Goal: Transaction & Acquisition: Obtain resource

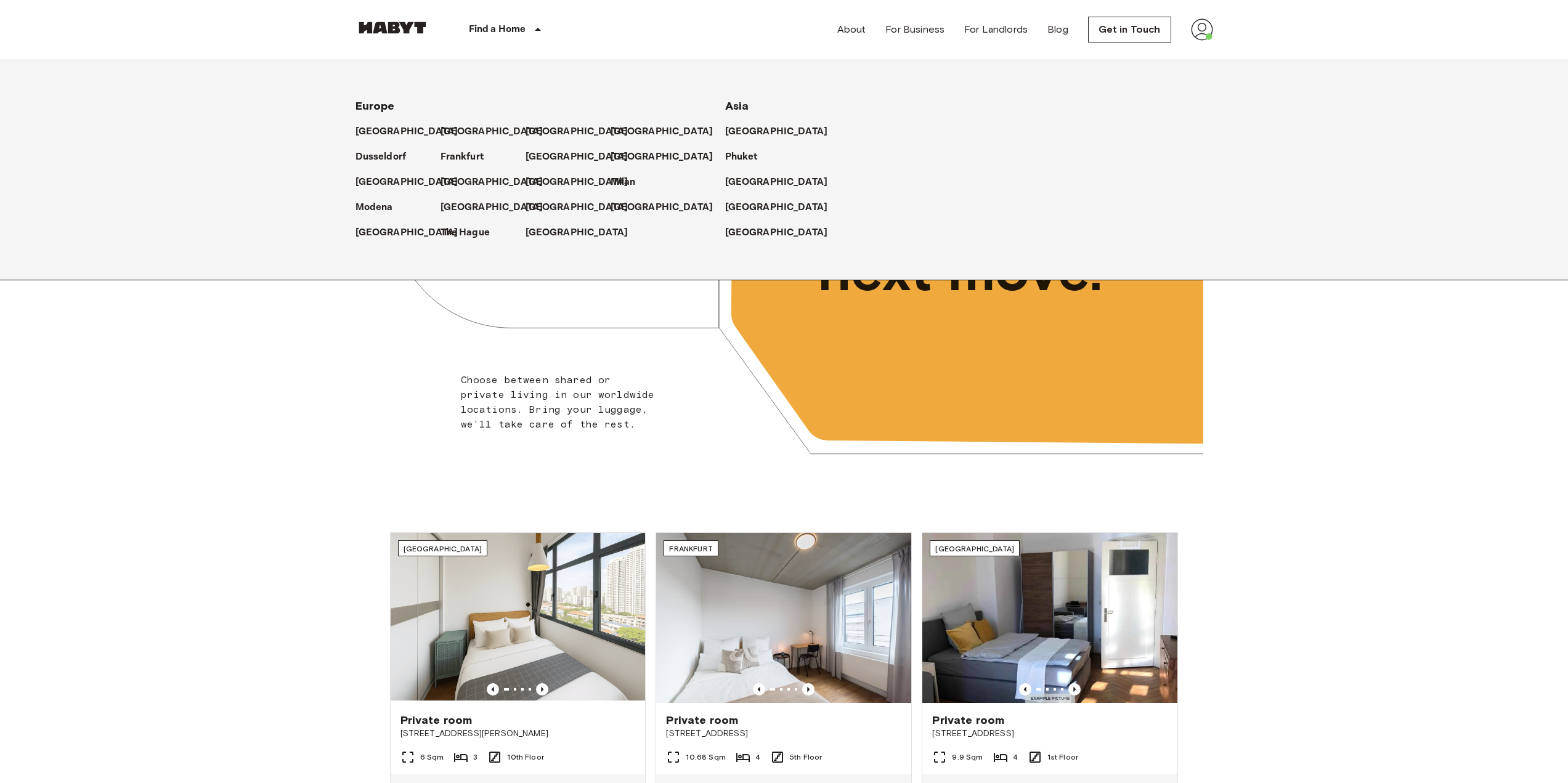
click at [533, 26] on icon at bounding box center [538, 30] width 15 height 15
click at [457, 119] on div "[GEOGRAPHIC_DATA]" at bounding box center [483, 126] width 85 height 25
click at [453, 126] on p "[GEOGRAPHIC_DATA]" at bounding box center [494, 132] width 103 height 15
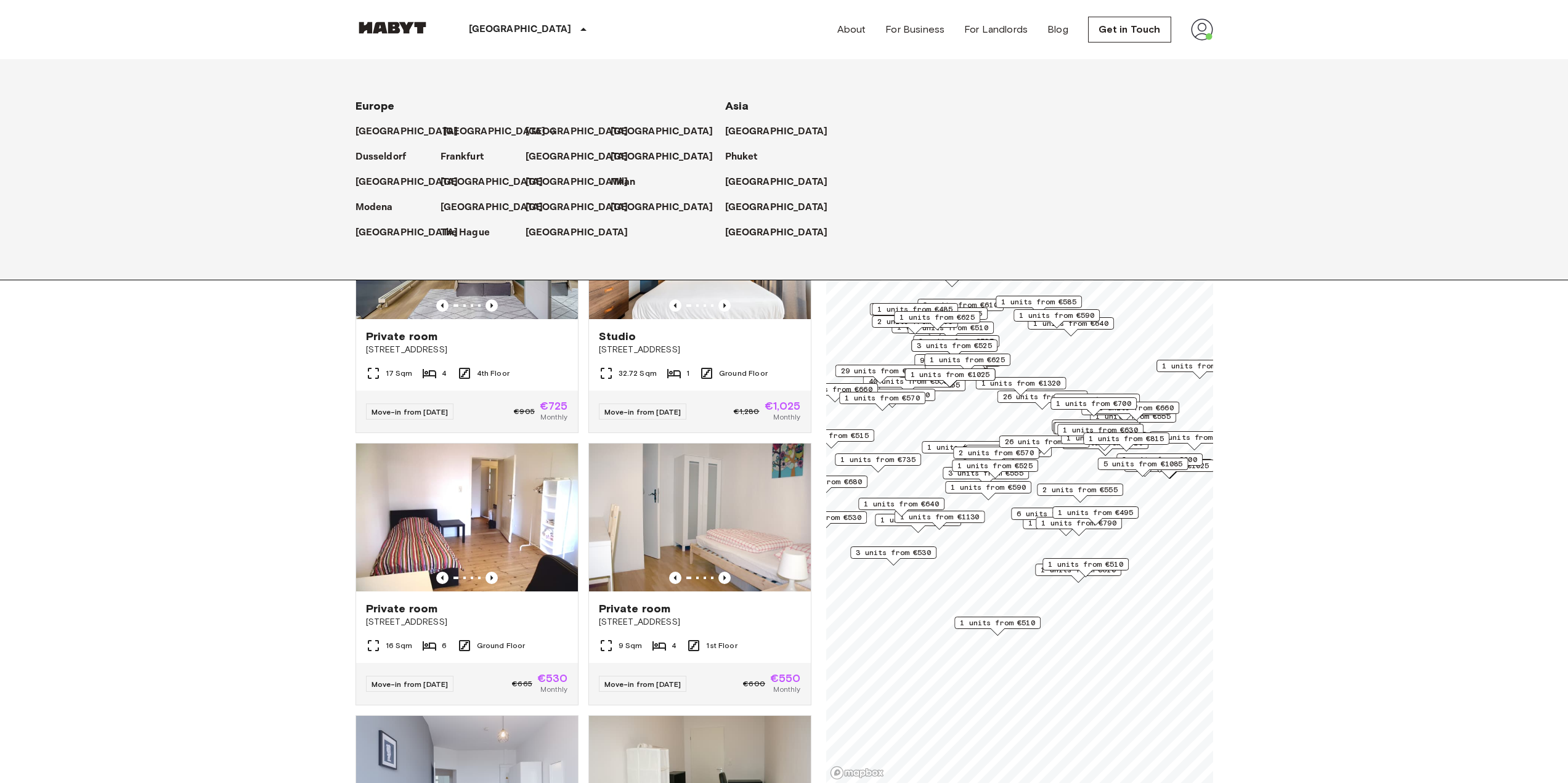
click at [450, 126] on p "[GEOGRAPHIC_DATA]" at bounding box center [494, 132] width 103 height 15
click at [444, 130] on p "[GEOGRAPHIC_DATA]" at bounding box center [494, 132] width 103 height 15
drag, startPoint x: 263, startPoint y: 419, endPoint x: 343, endPoint y: 304, distance: 140.1
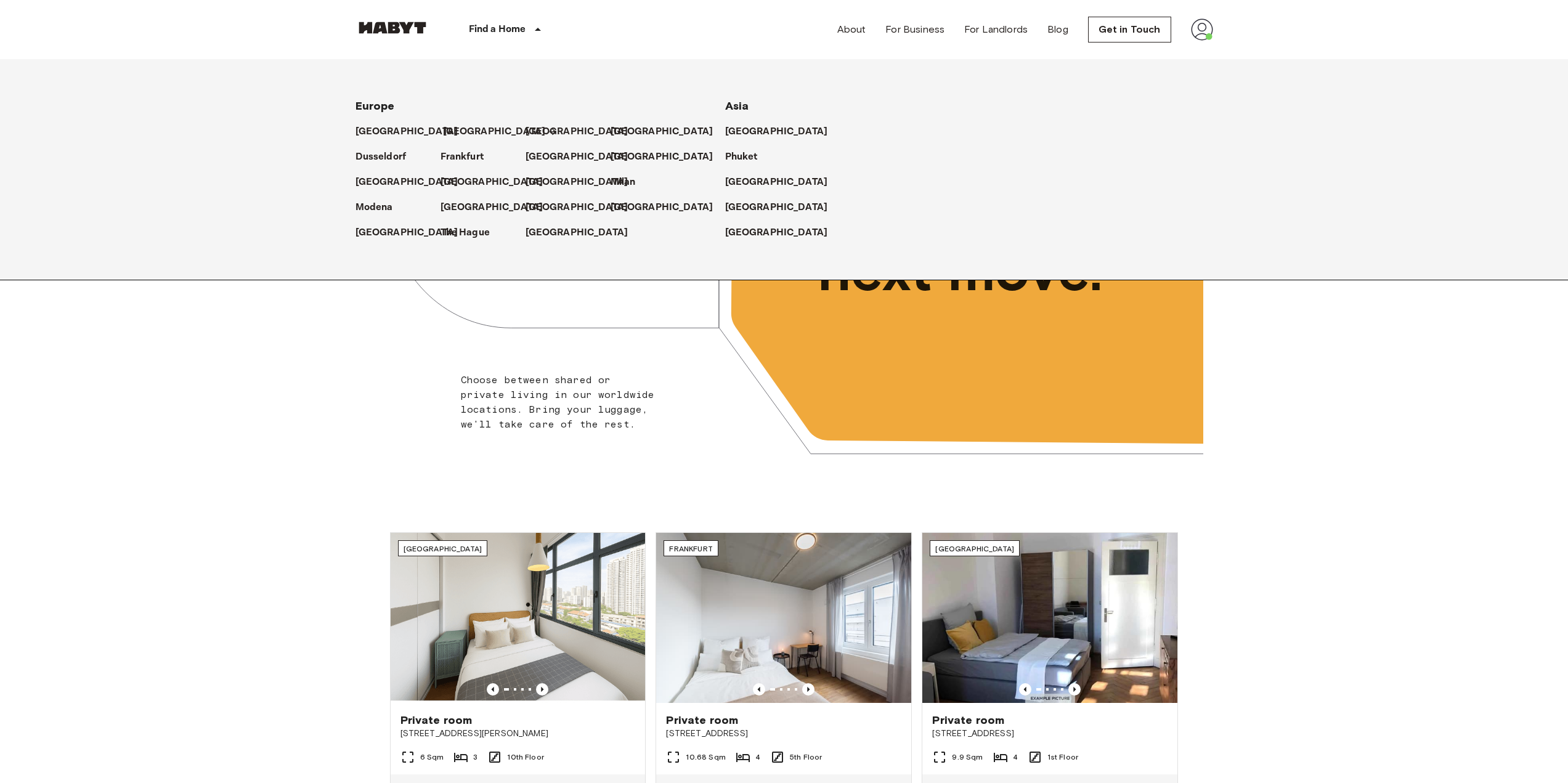
click at [466, 128] on p "[GEOGRAPHIC_DATA]" at bounding box center [494, 132] width 103 height 15
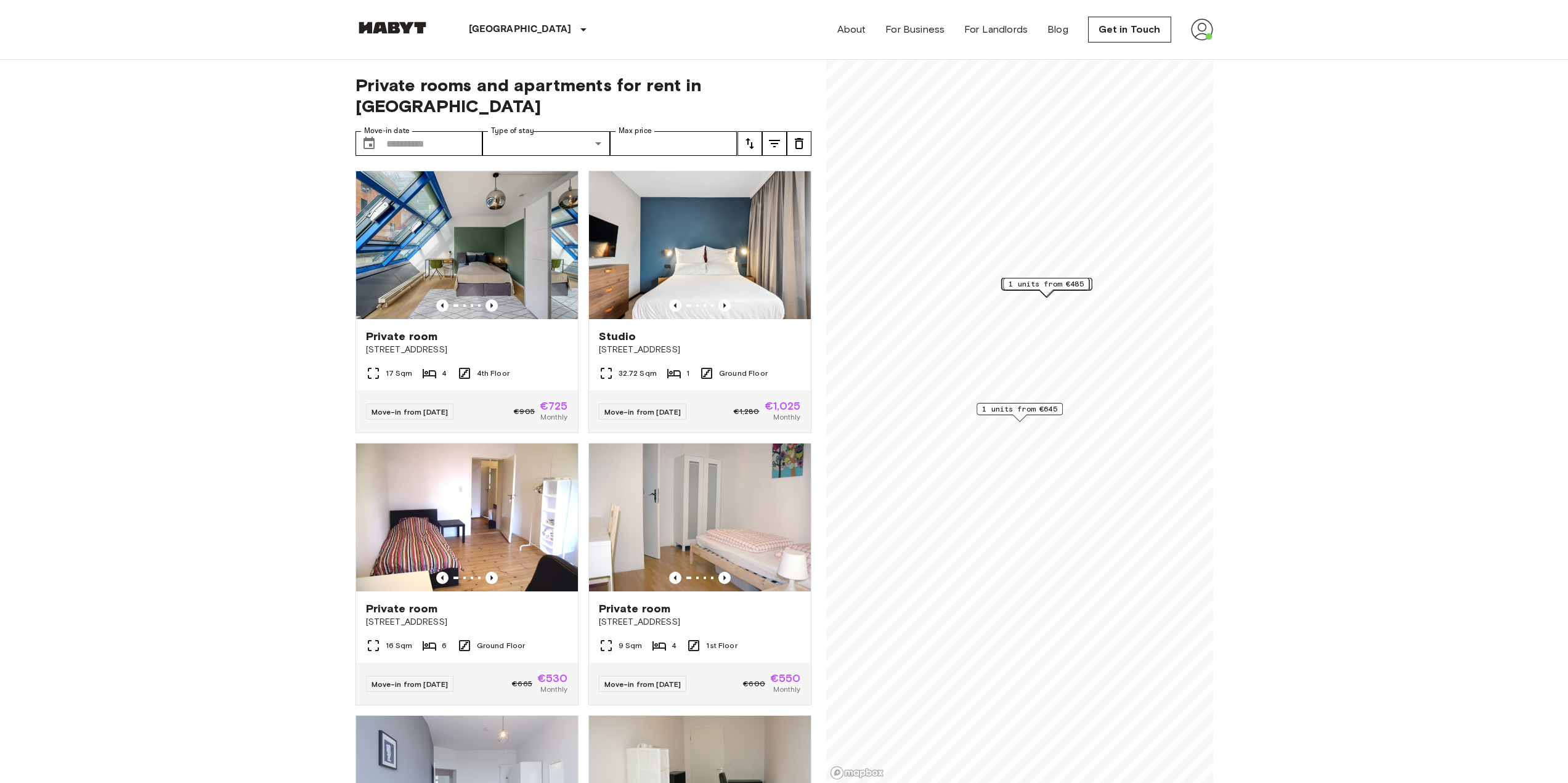
click at [654, 135] on input "Max price" at bounding box center [673, 143] width 128 height 25
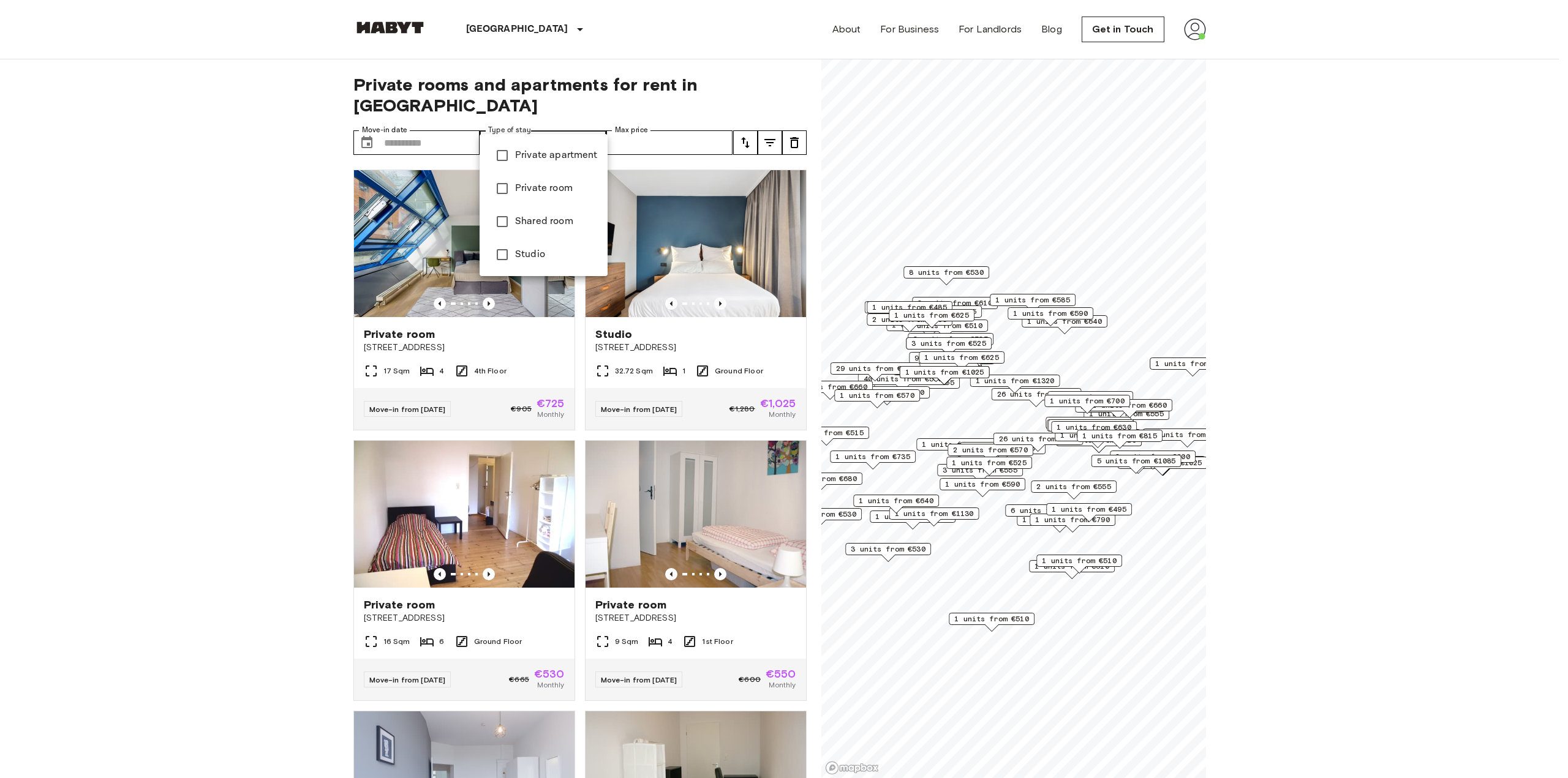
click at [525, 146] on li "Private apartment" at bounding box center [543, 155] width 128 height 33
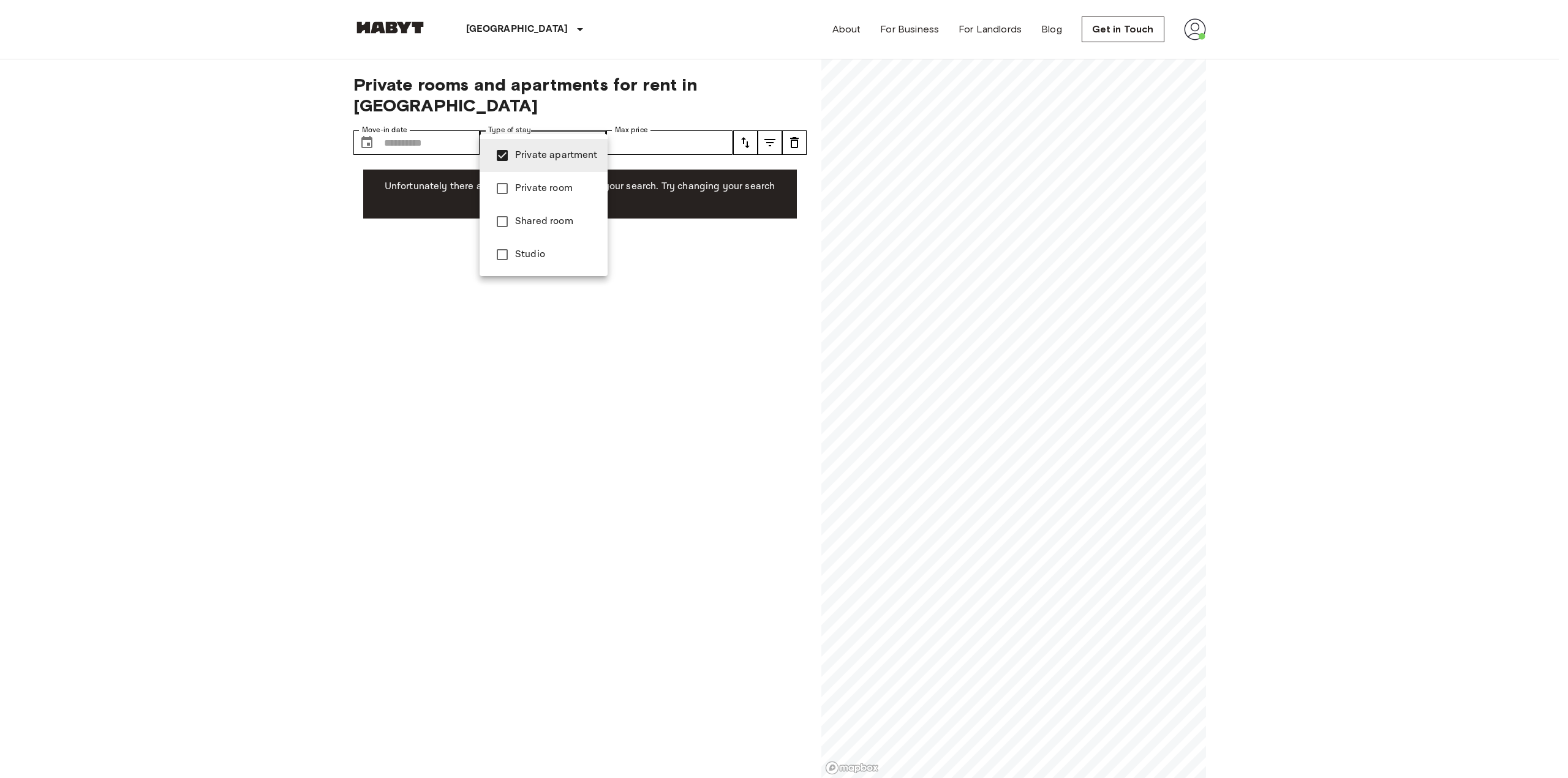
click at [531, 252] on span "Studio" at bounding box center [556, 255] width 83 height 15
type input "**********"
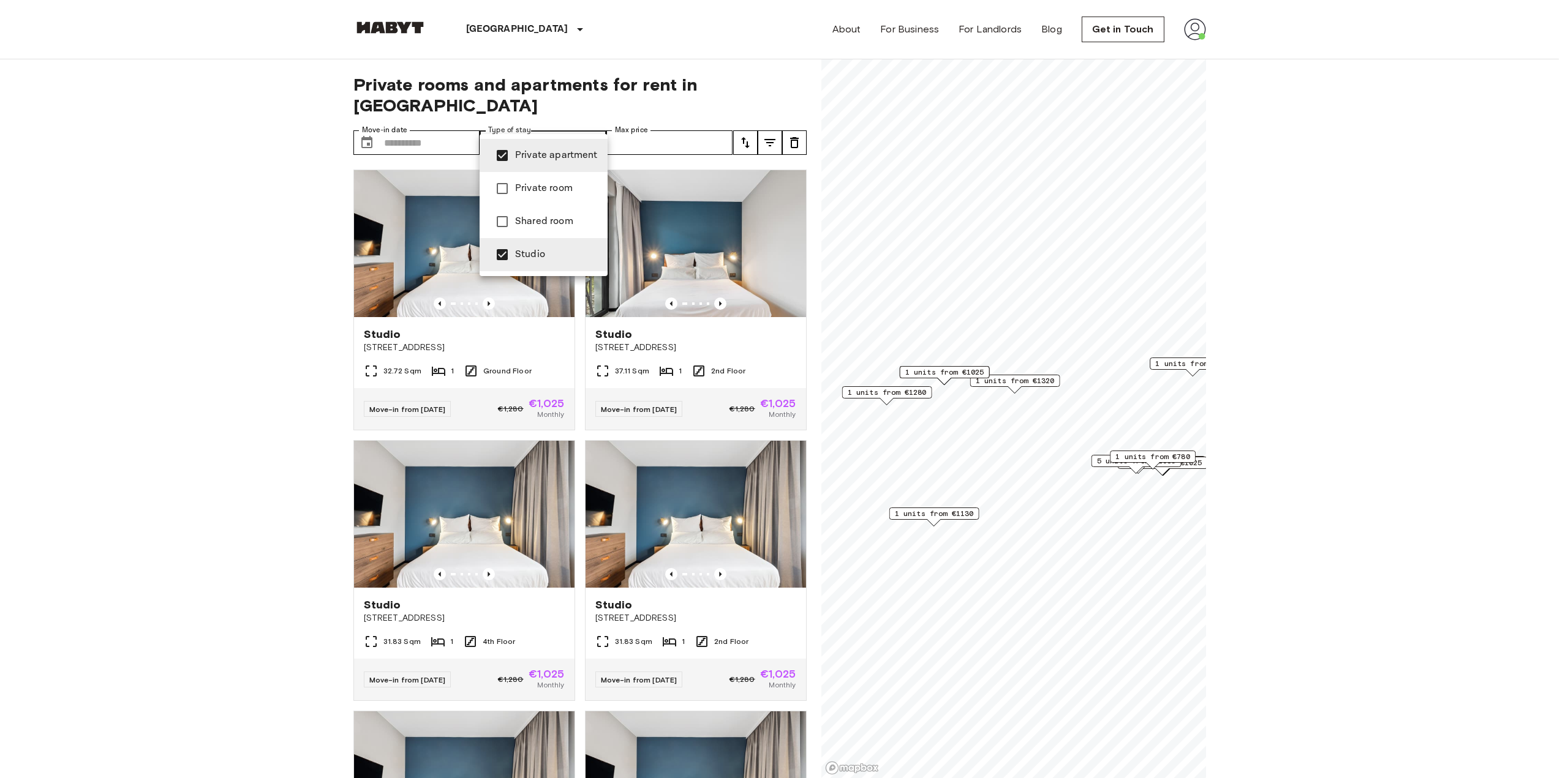
click at [266, 148] on div at bounding box center [784, 389] width 1568 height 778
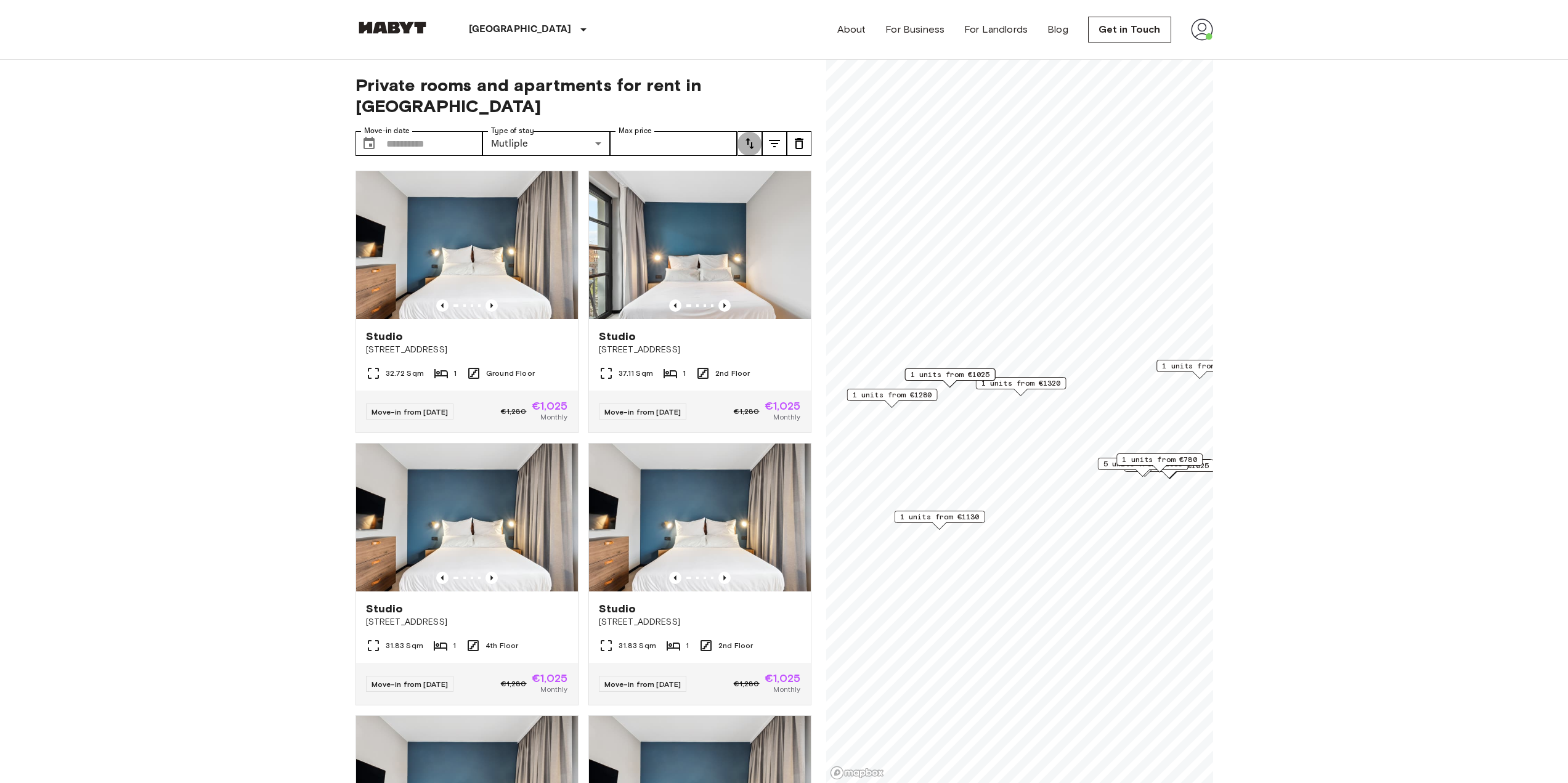
click at [745, 136] on icon "tune" at bounding box center [750, 144] width 15 height 15
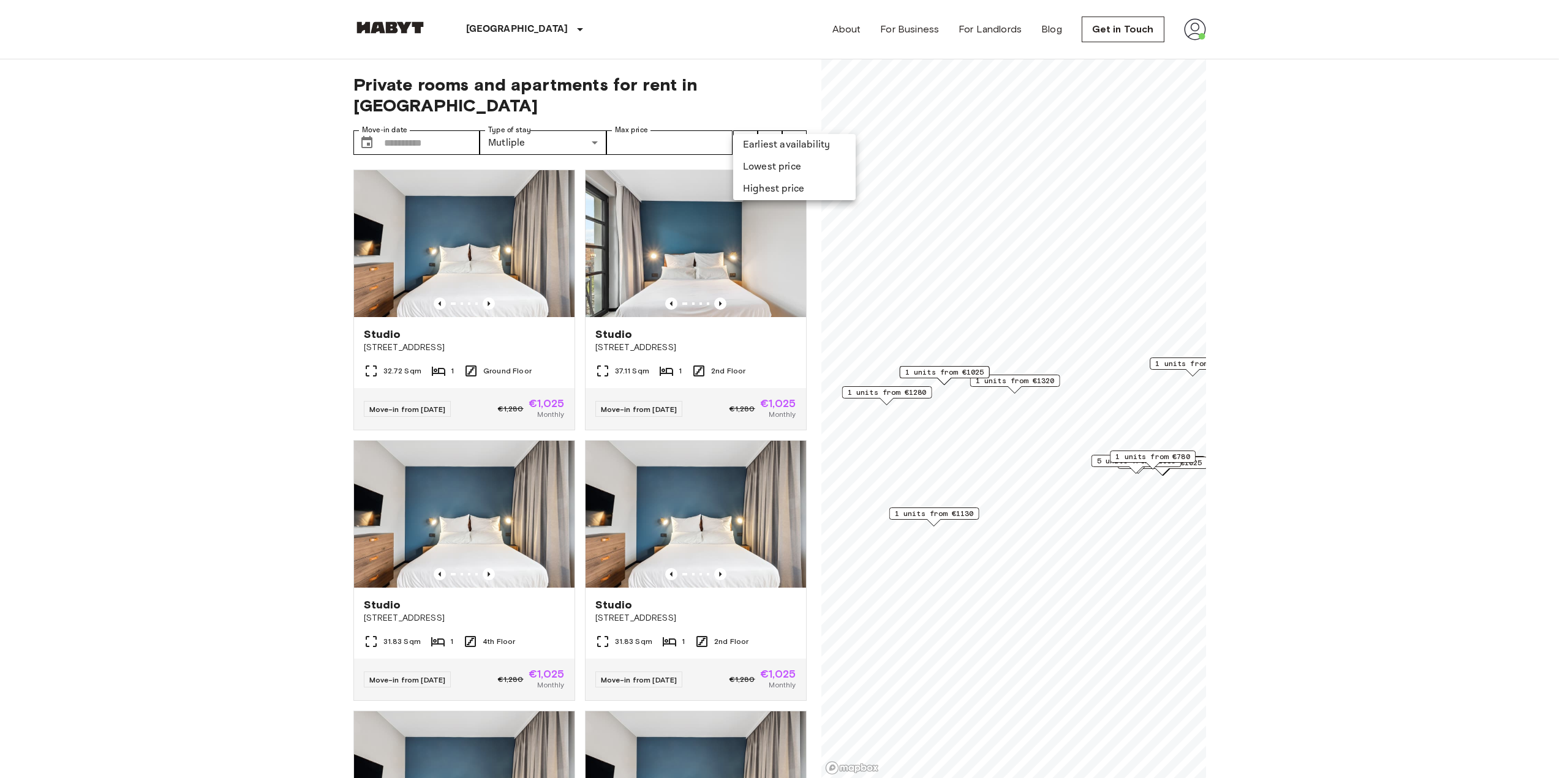
click at [746, 168] on li "Lowest price" at bounding box center [795, 167] width 123 height 22
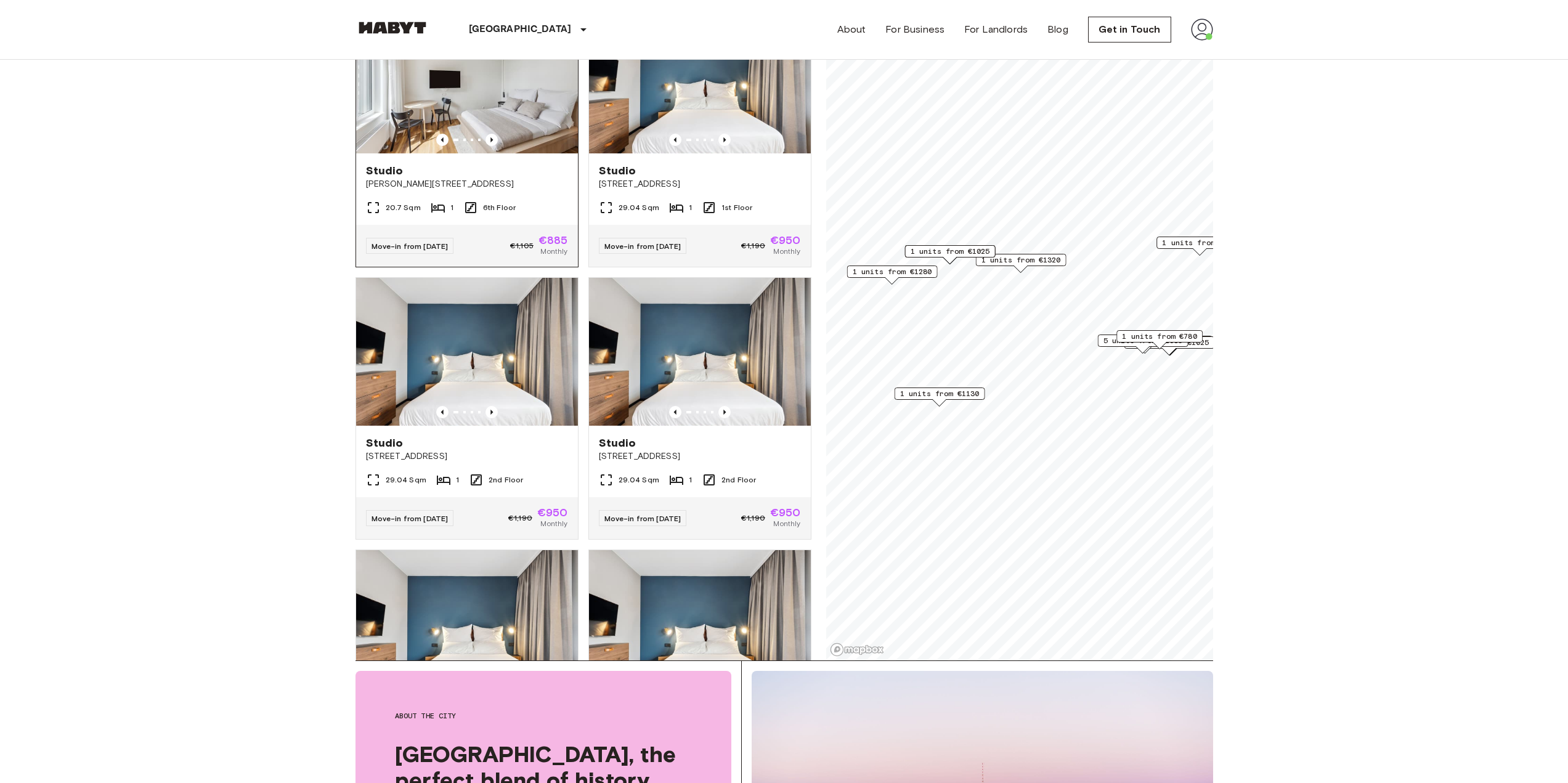
scroll to position [863, 0]
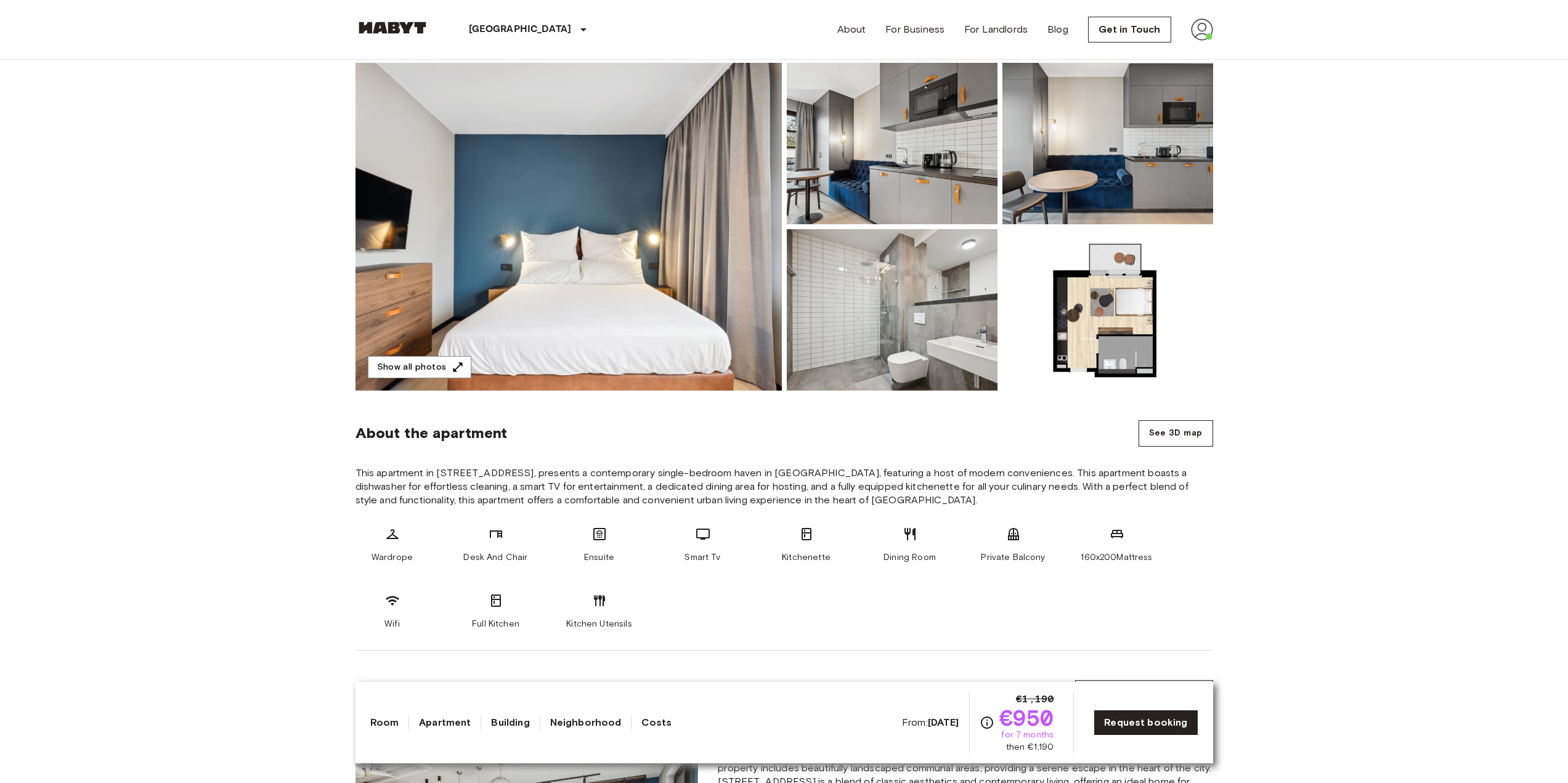
scroll to position [123, 0]
